Goal: Obtain resource: Obtain resource

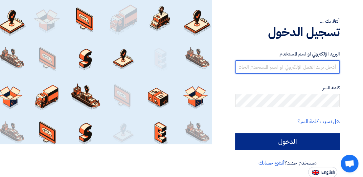
type input "[EMAIL_ADDRESS][DOMAIN_NAME]"
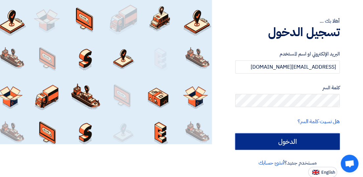
click at [267, 140] on input "الدخول" at bounding box center [287, 142] width 105 height 16
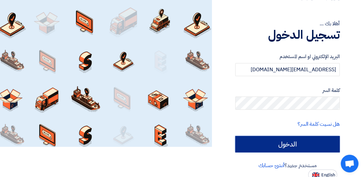
scroll to position [33, 0]
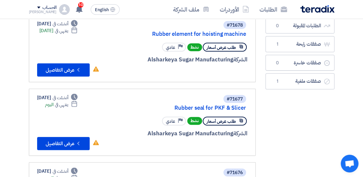
scroll to position [33, 0]
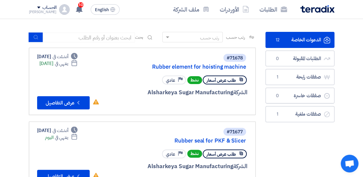
click at [222, 79] on span "طلب عرض أسعار" at bounding box center [221, 80] width 29 height 6
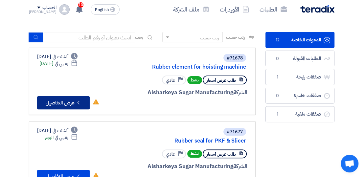
click at [64, 102] on button "Check details عرض التفاصيل" at bounding box center [63, 102] width 53 height 13
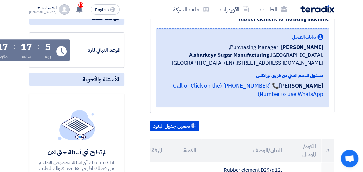
scroll to position [197, 0]
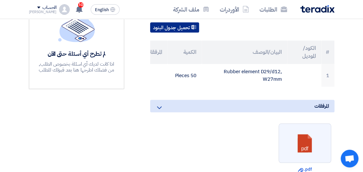
click at [170, 33] on button "تحميل جدول البنود" at bounding box center [174, 27] width 49 height 11
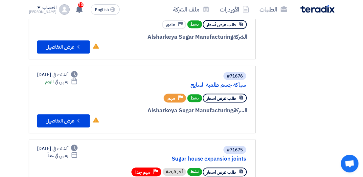
scroll to position [197, 0]
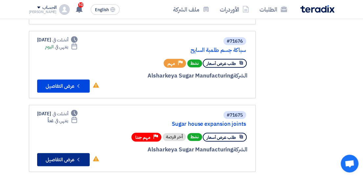
click at [48, 160] on button "Check details عرض التفاصيل" at bounding box center [63, 159] width 53 height 13
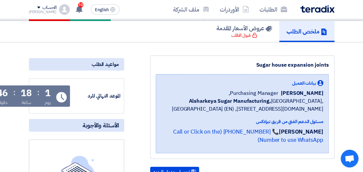
scroll to position [99, 0]
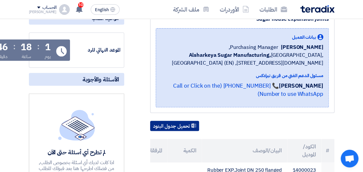
click at [161, 131] on button "تحميل جدول البنود" at bounding box center [174, 126] width 49 height 11
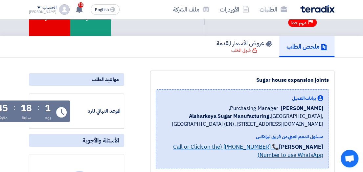
scroll to position [66, 0]
